Goal: Task Accomplishment & Management: Use online tool/utility

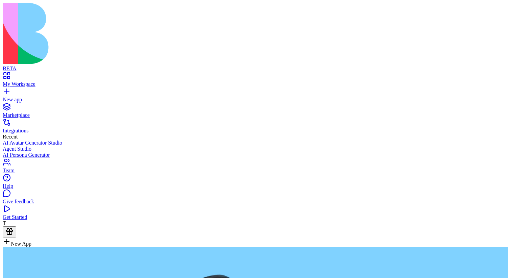
type textarea "**********"
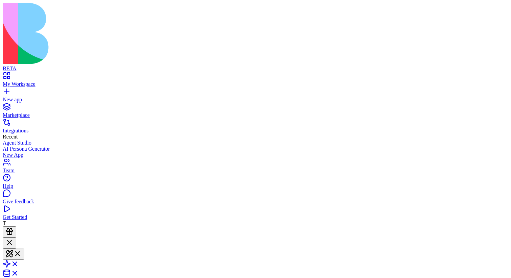
click at [18, 97] on div "New app" at bounding box center [255, 100] width 505 height 6
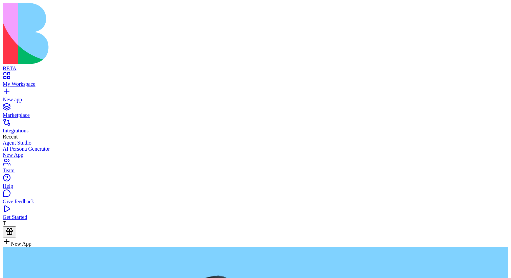
type textarea "**********"
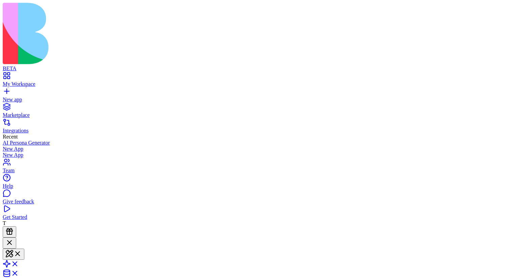
type textarea "*"
click at [260, 237] on header "New App Invite & Share" at bounding box center [255, 276] width 505 height 79
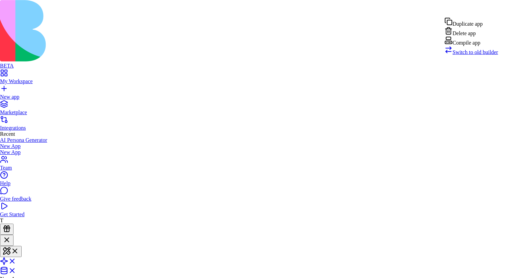
click at [471, 55] on span "Switch to old builder" at bounding box center [475, 52] width 46 height 6
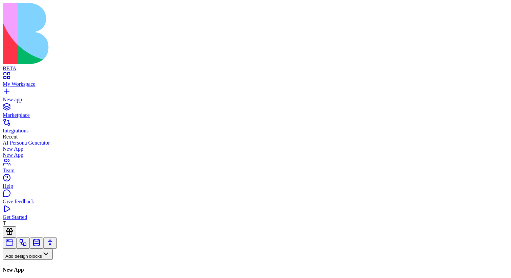
click at [29, 260] on button "Pages" at bounding box center [16, 265] width 26 height 11
click at [27, 243] on link at bounding box center [23, 245] width 8 height 5
click at [37, 260] on button "Workflows" at bounding box center [20, 265] width 34 height 11
click at [52, 201] on div "Actions" at bounding box center [36, 196] width 32 height 9
click at [12, 75] on link "My Workspace" at bounding box center [255, 81] width 505 height 12
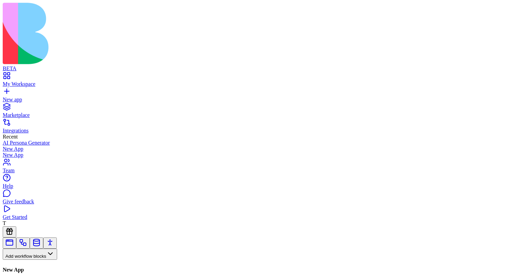
click at [31, 260] on button "Actions" at bounding box center [17, 265] width 28 height 11
click at [60, 278] on div at bounding box center [45, 282] width 84 height 0
click at [16, 271] on button at bounding box center [10, 276] width 14 height 11
type input "*********"
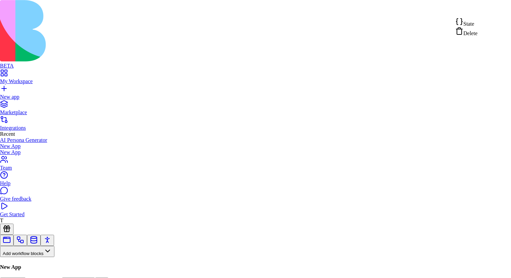
click at [477, 25] on div "State" at bounding box center [466, 22] width 22 height 9
drag, startPoint x: 263, startPoint y: 148, endPoint x: 261, endPoint y: 145, distance: 4.1
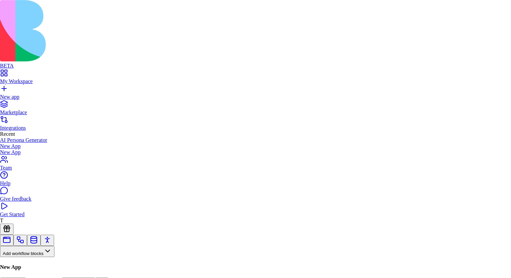
scroll to position [49, 76]
drag, startPoint x: 253, startPoint y: 182, endPoint x: 264, endPoint y: 182, distance: 10.5
type textarea "**********"
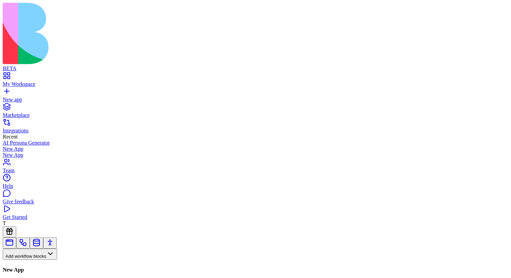
click at [62, 122] on link "Integrations" at bounding box center [255, 128] width 505 height 12
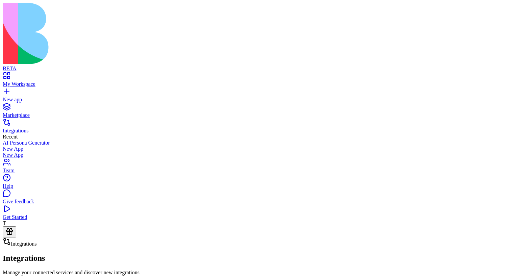
scroll to position [837, 0]
click at [54, 75] on link "My Workspace" at bounding box center [255, 81] width 505 height 12
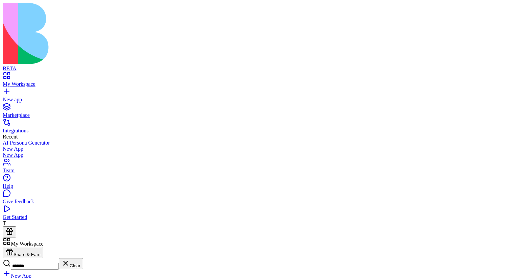
type input "*******"
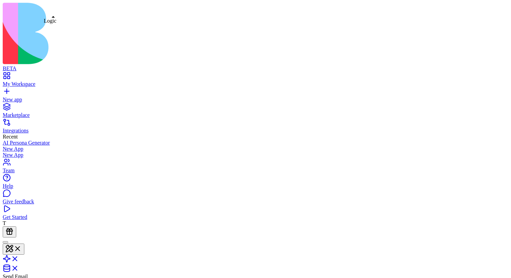
click at [19, 258] on link at bounding box center [11, 261] width 16 height 6
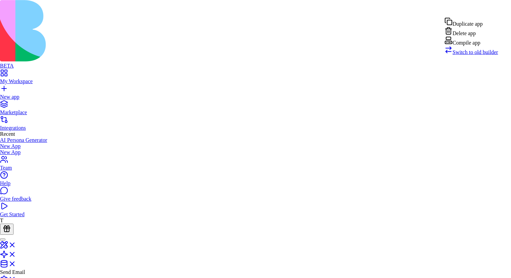
click at [480, 55] on span "Switch to old builder" at bounding box center [475, 52] width 46 height 6
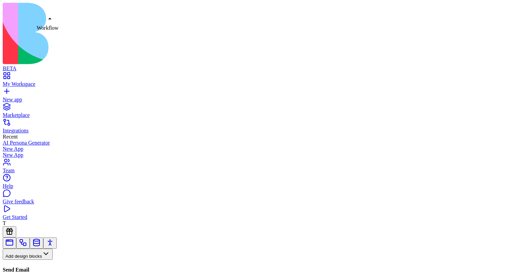
click at [27, 243] on link at bounding box center [23, 245] width 8 height 5
click at [37, 260] on button "Workflows" at bounding box center [20, 265] width 34 height 11
click at [50, 201] on div "Actions" at bounding box center [36, 196] width 32 height 9
click at [31, 260] on button "Actions" at bounding box center [17, 265] width 28 height 11
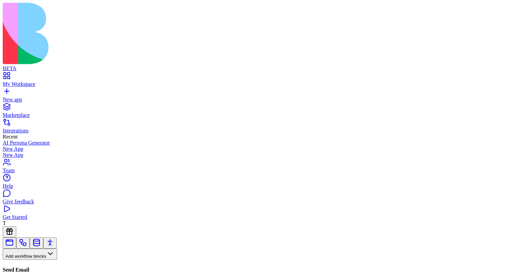
click at [16, 75] on link "My Workspace" at bounding box center [255, 81] width 505 height 12
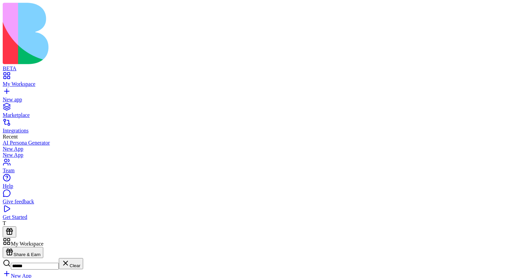
type input "******"
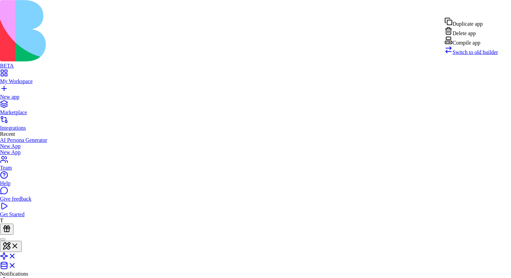
click at [484, 55] on span "Switch to old builder" at bounding box center [475, 52] width 46 height 6
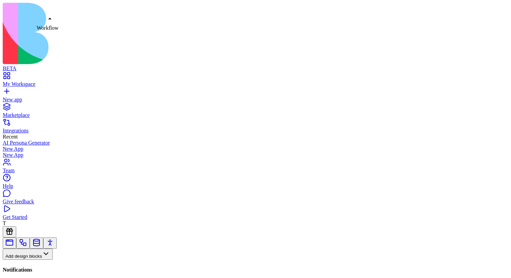
click at [27, 243] on link at bounding box center [23, 245] width 8 height 5
click at [74, 260] on div "Workflows" at bounding box center [45, 271] width 84 height 22
click at [37, 260] on button "Workflows" at bounding box center [20, 265] width 34 height 11
click at [52, 201] on div "Actions" at bounding box center [36, 196] width 32 height 9
click at [6, 75] on link "My Workspace" at bounding box center [255, 81] width 505 height 12
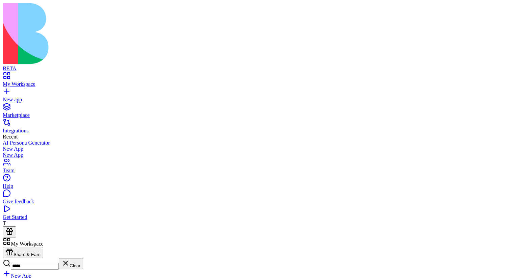
type input "****"
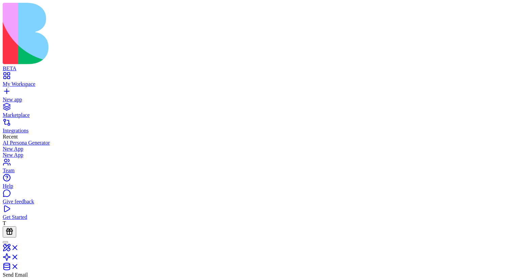
type textarea "**********"
click at [24, 244] on button at bounding box center [14, 249] width 22 height 11
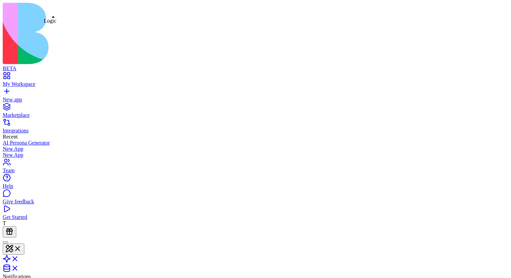
click at [19, 258] on link at bounding box center [11, 261] width 16 height 6
click at [19, 247] on link at bounding box center [11, 250] width 16 height 6
click at [19, 258] on link at bounding box center [11, 261] width 16 height 6
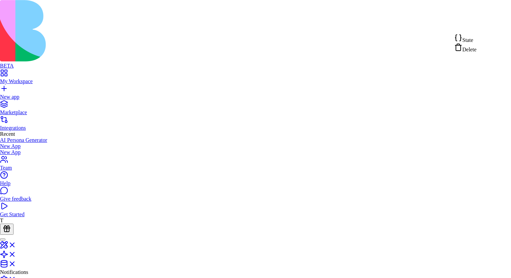
click at [476, 42] on div "State" at bounding box center [465, 38] width 22 height 9
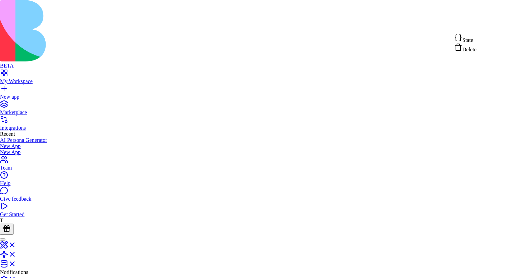
click at [473, 42] on span "State" at bounding box center [467, 40] width 11 height 6
type textarea "**********"
drag, startPoint x: 236, startPoint y: 152, endPoint x: 112, endPoint y: 121, distance: 127.7
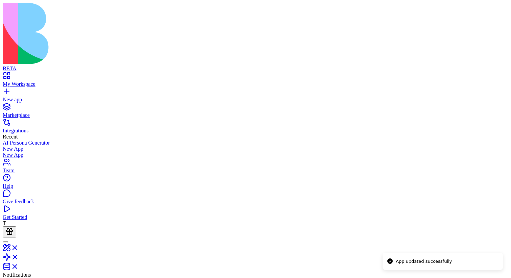
click at [469, 252] on li "App updated successfully" at bounding box center [442, 261] width 120 height 18
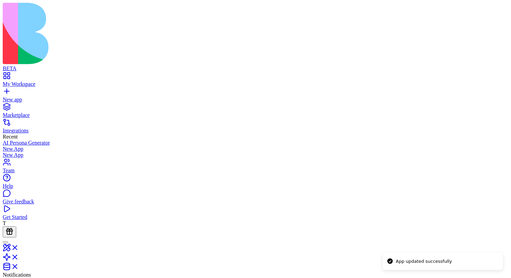
type button "on"
type input "*****"
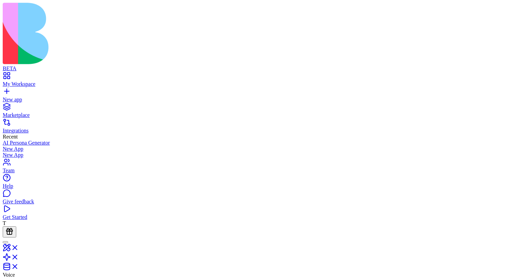
click at [469, 252] on li "App updated successfully" at bounding box center [442, 261] width 120 height 18
click at [22, 128] on div "Integrations" at bounding box center [255, 131] width 505 height 6
type button "on"
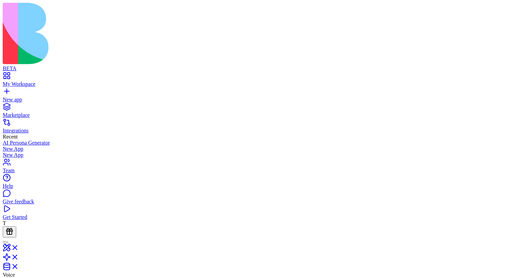
type button "on"
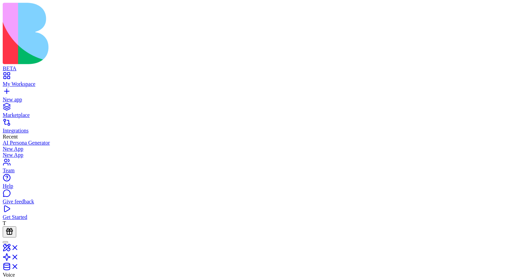
click at [19, 256] on link at bounding box center [11, 259] width 16 height 6
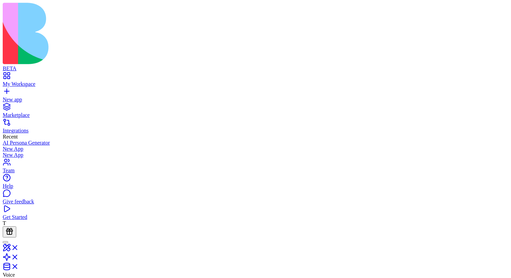
scroll to position [43, 12]
type textarea "**********"
type textarea "*"
type textarea "**********"
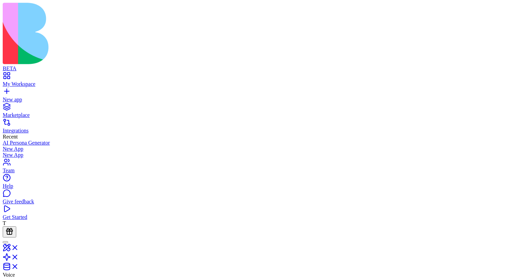
type textarea "***"
type textarea "**********"
type textarea "*****"
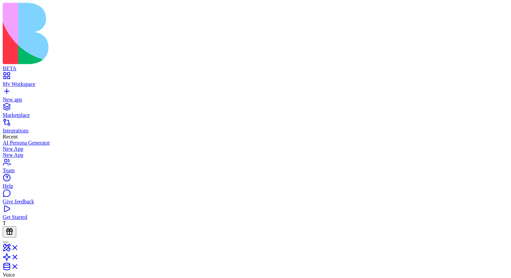
scroll to position [6, 20]
click at [19, 247] on span at bounding box center [19, 250] width 0 height 6
click at [24, 244] on button at bounding box center [14, 249] width 22 height 11
click at [19, 258] on link at bounding box center [11, 261] width 16 height 6
click at [19, 247] on link at bounding box center [11, 250] width 16 height 6
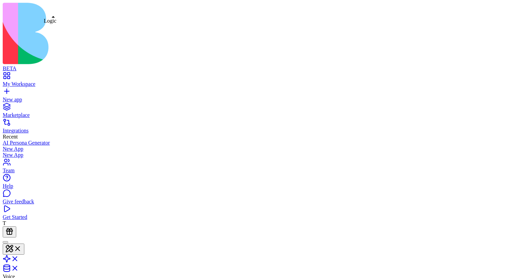
click at [19, 258] on link at bounding box center [11, 261] width 16 height 6
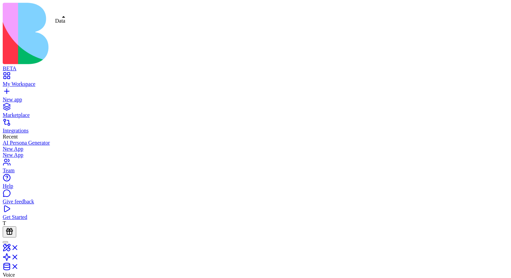
click at [19, 266] on link at bounding box center [11, 269] width 16 height 6
click at [19, 256] on link at bounding box center [11, 259] width 16 height 6
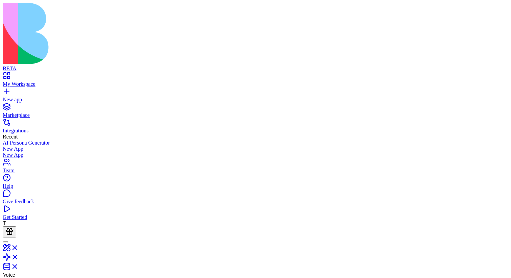
type textarea "**********"
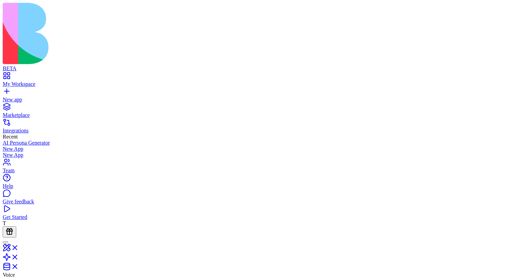
scroll to position [12, 64]
type textarea "*"
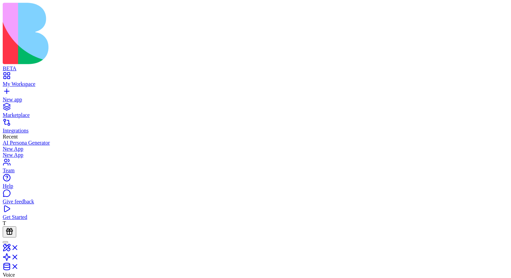
type textarea "**********"
type textarea "****"
click at [12, 75] on link "My Workspace" at bounding box center [255, 81] width 505 height 12
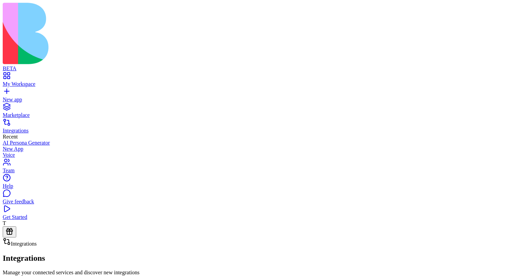
scroll to position [563, 0]
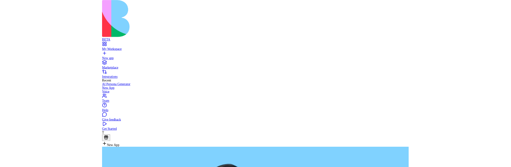
scroll to position [977, 0]
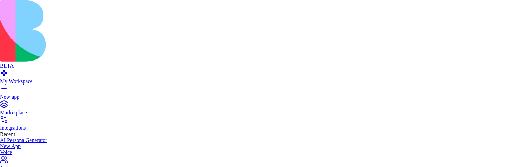
scroll to position [1066, 0]
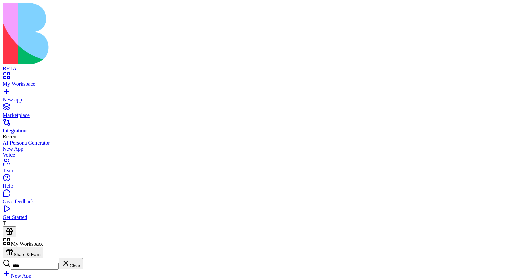
type input "****"
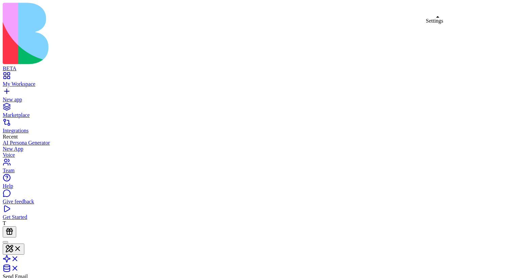
type textarea "**********"
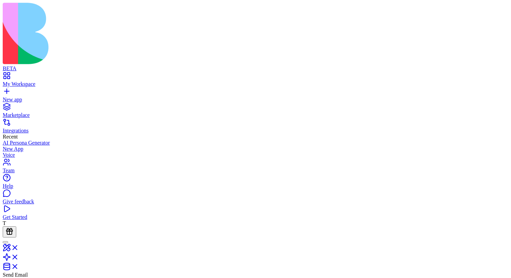
drag, startPoint x: 168, startPoint y: 230, endPoint x: 126, endPoint y: 202, distance: 50.9
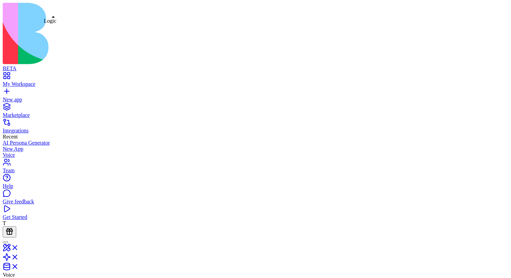
click at [19, 256] on link at bounding box center [11, 259] width 16 height 6
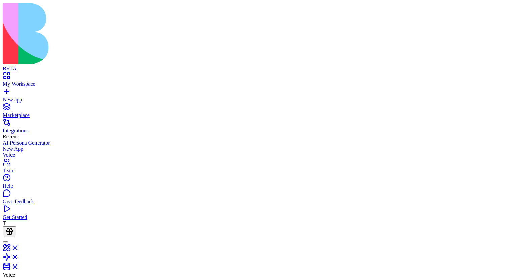
type textarea "**********"
click at [208, 146] on div "{ "blockId" : "68c9d83b6b3e1c9a49815d76" } ] } } } ] , "userId" : 8 , "allowSig…" at bounding box center [170, 133] width 295 height 1023
click at [19, 256] on link at bounding box center [11, 259] width 16 height 6
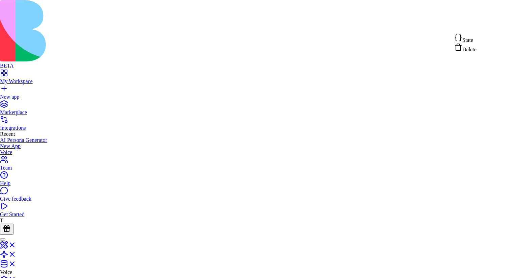
click at [476, 36] on div "State" at bounding box center [465, 38] width 22 height 9
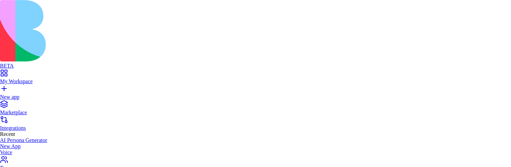
scroll to position [1066, 0]
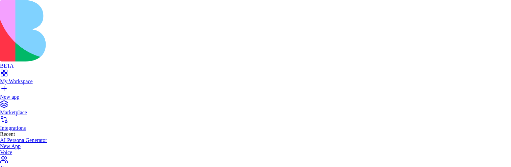
scroll to position [1010, 0]
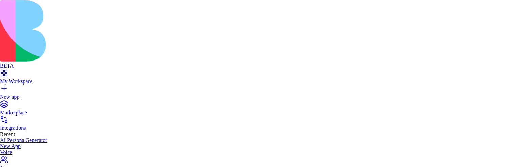
scroll to position [1066, 0]
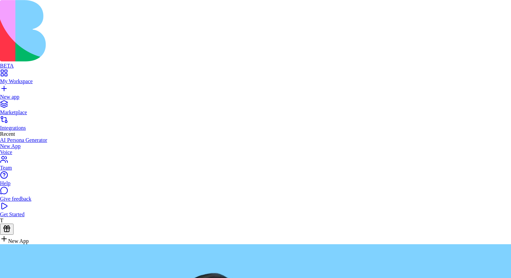
scroll to position [977, 0]
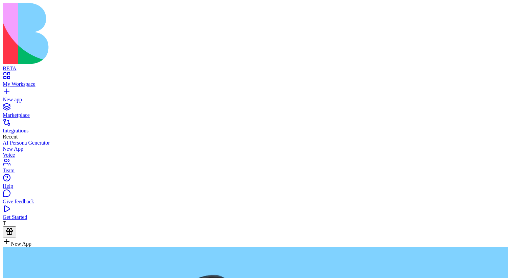
click at [54, 75] on link "My Workspace" at bounding box center [255, 81] width 505 height 12
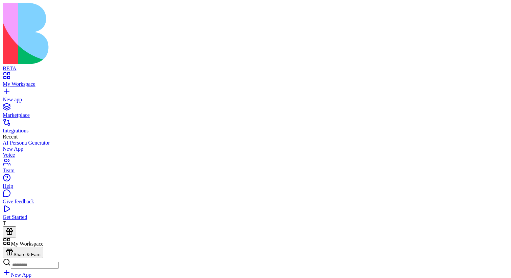
click at [19, 256] on link at bounding box center [11, 259] width 16 height 6
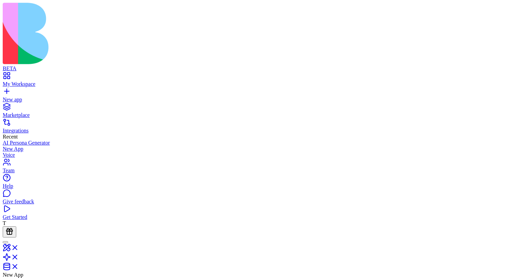
type input "**********"
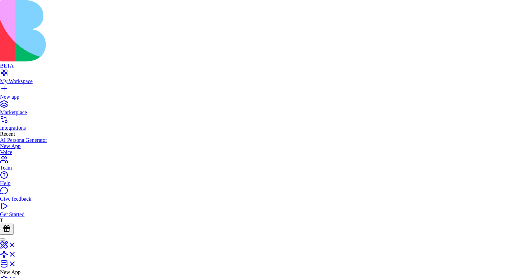
scroll to position [356, 0]
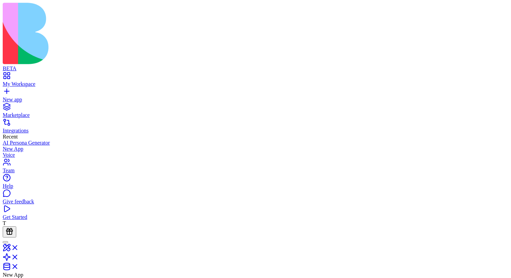
drag, startPoint x: 256, startPoint y: 124, endPoint x: 285, endPoint y: 129, distance: 29.2
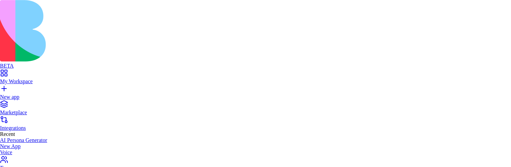
scroll to position [311, 0]
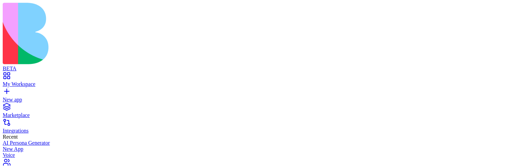
drag, startPoint x: 258, startPoint y: 81, endPoint x: 269, endPoint y: 123, distance: 43.6
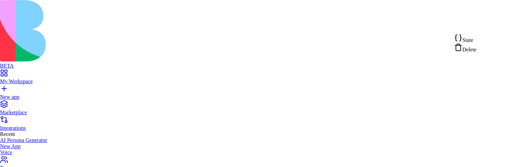
click at [476, 39] on div "State" at bounding box center [465, 38] width 22 height 9
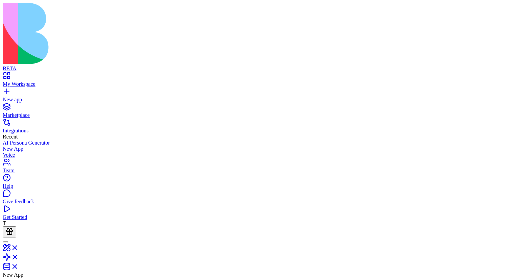
drag, startPoint x: 439, startPoint y: 205, endPoint x: 454, endPoint y: 205, distance: 14.9
copy div "gpt-4o"
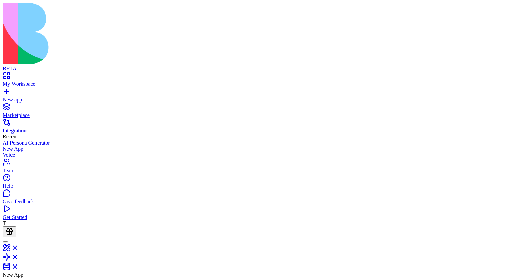
scroll to position [0, 0]
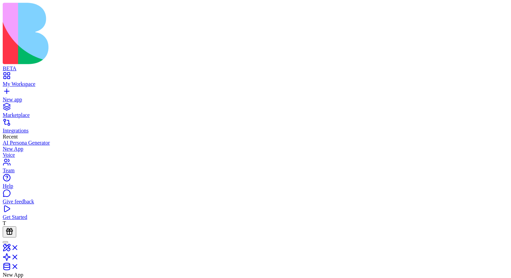
type input "**********"
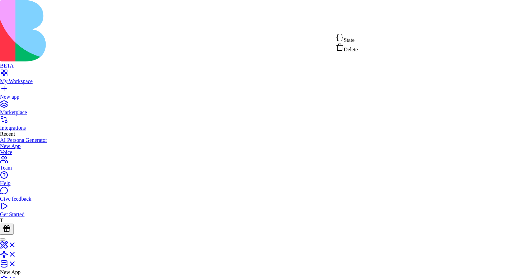
click at [358, 48] on div "Delete" at bounding box center [346, 47] width 22 height 9
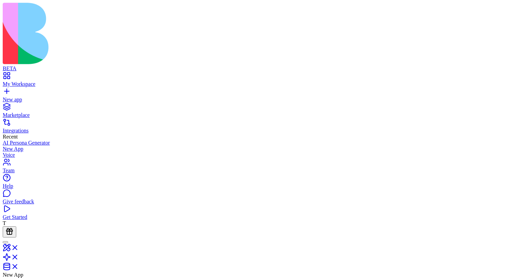
drag, startPoint x: 252, startPoint y: 131, endPoint x: 325, endPoint y: 133, distance: 73.0
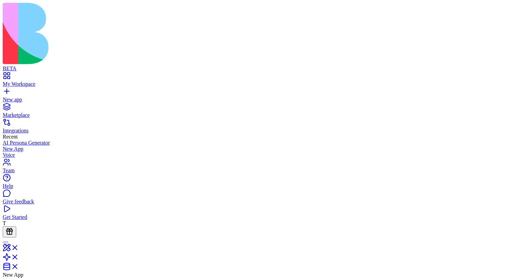
drag, startPoint x: 269, startPoint y: 144, endPoint x: 250, endPoint y: 107, distance: 42.0
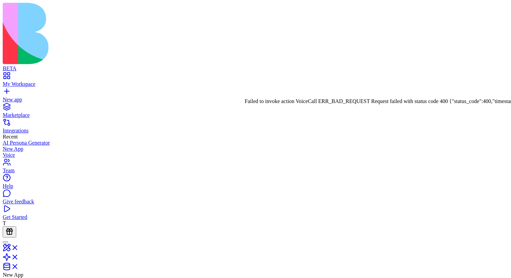
drag, startPoint x: 378, startPoint y: 138, endPoint x: 342, endPoint y: 115, distance: 42.6
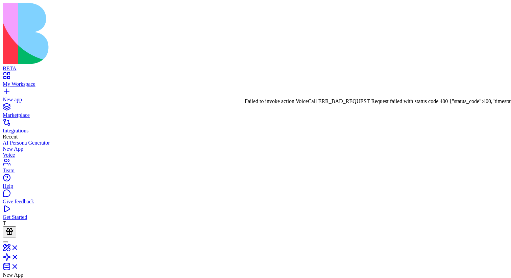
drag, startPoint x: 401, startPoint y: 116, endPoint x: 284, endPoint y: 136, distance: 118.9
copy div "Failed to make voice call: Status code: 400\nBody: {\n \"message\": \"Couldn't …"
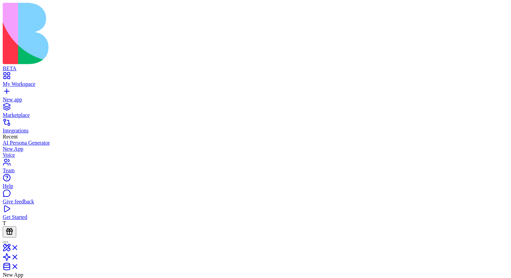
scroll to position [0, 24]
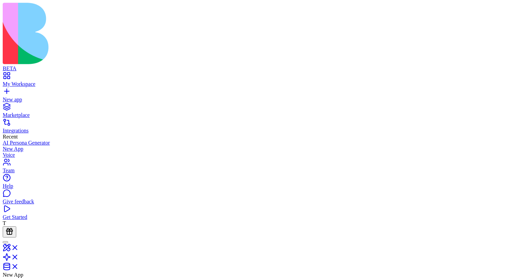
scroll to position [4, 0]
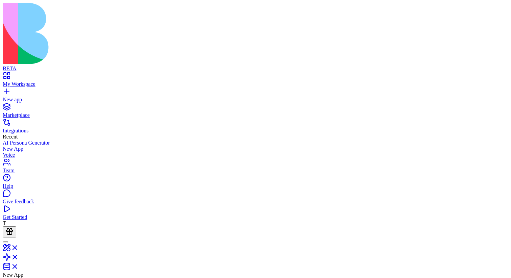
drag, startPoint x: 313, startPoint y: 191, endPoint x: 344, endPoint y: 191, distance: 30.4
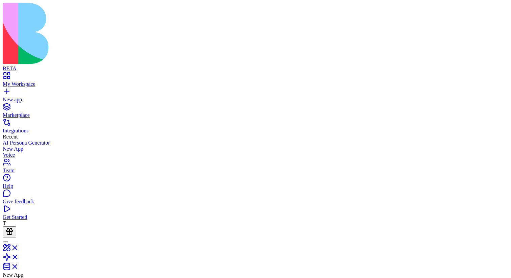
scroll to position [590, 0]
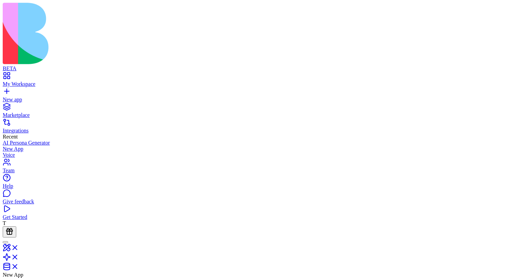
scroll to position [331, 0]
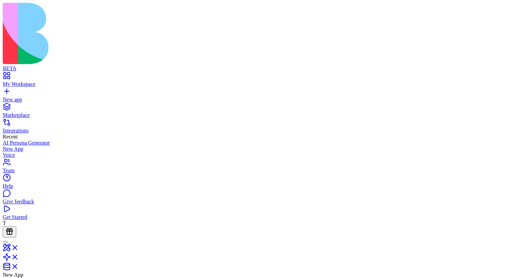
click at [51, 122] on link "Integrations" at bounding box center [255, 128] width 505 height 12
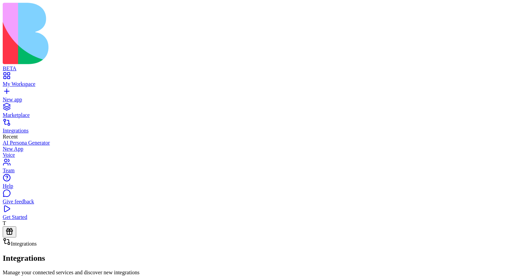
click at [55, 112] on div "Marketplace" at bounding box center [255, 115] width 505 height 6
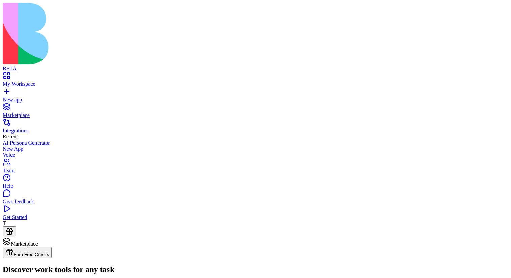
click at [55, 91] on link "New app" at bounding box center [255, 97] width 505 height 12
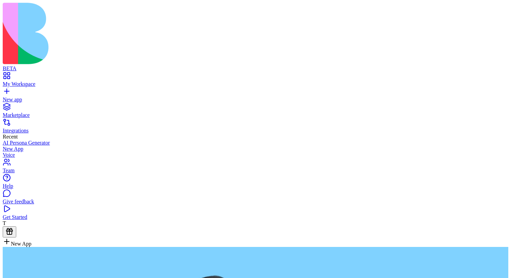
click at [57, 81] on div "My Workspace" at bounding box center [255, 84] width 505 height 6
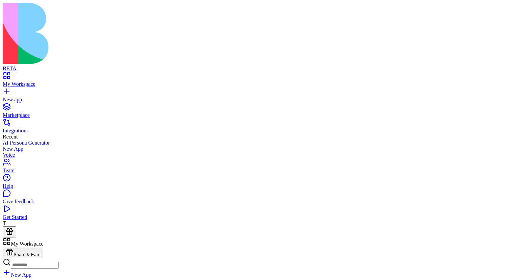
click at [13, 75] on link "My Workspace" at bounding box center [255, 81] width 505 height 12
